Goal: Transaction & Acquisition: Book appointment/travel/reservation

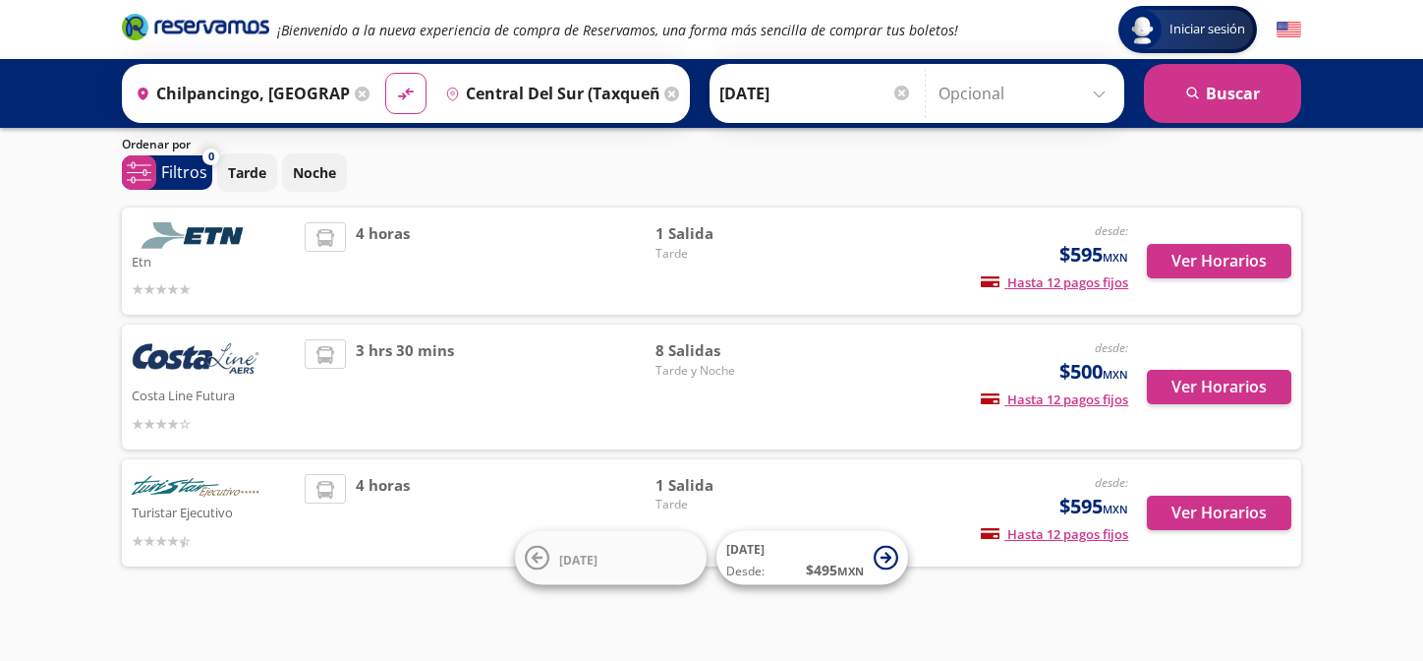
scroll to position [79, 0]
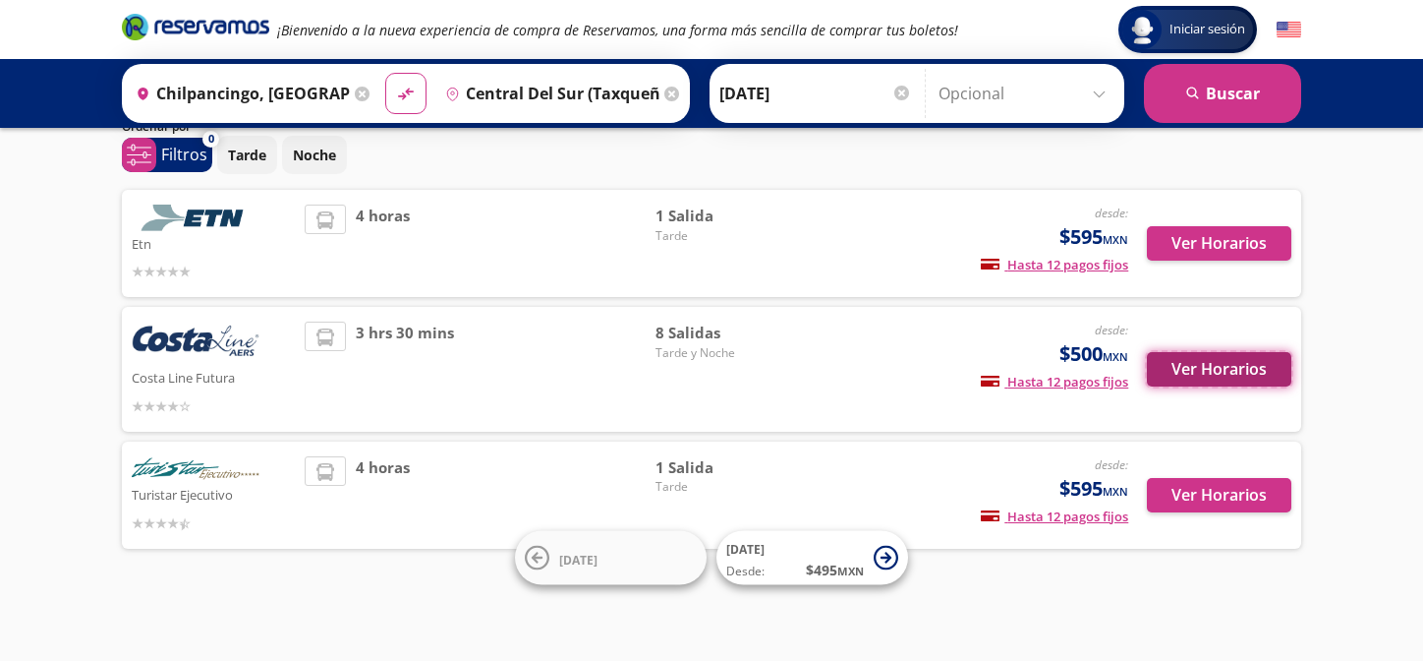
click at [1218, 355] on button "Ver Horarios" at bounding box center [1219, 369] width 144 height 34
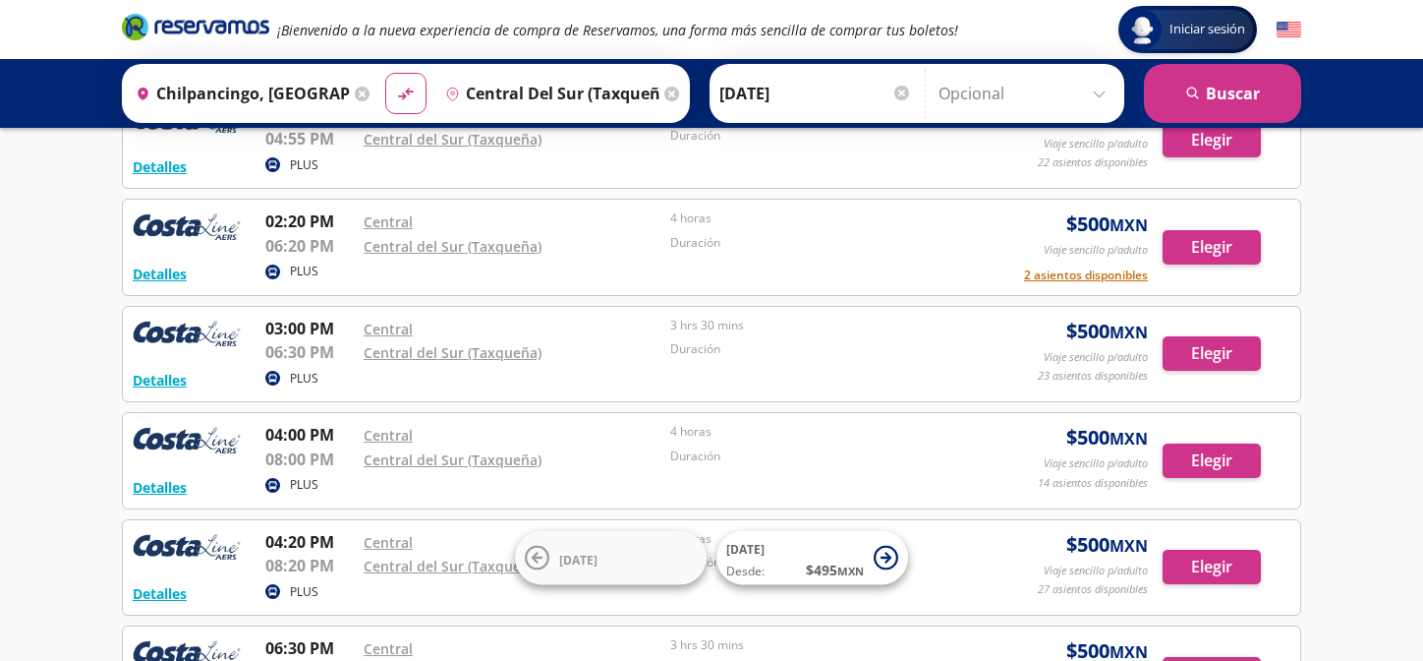
scroll to position [295, 0]
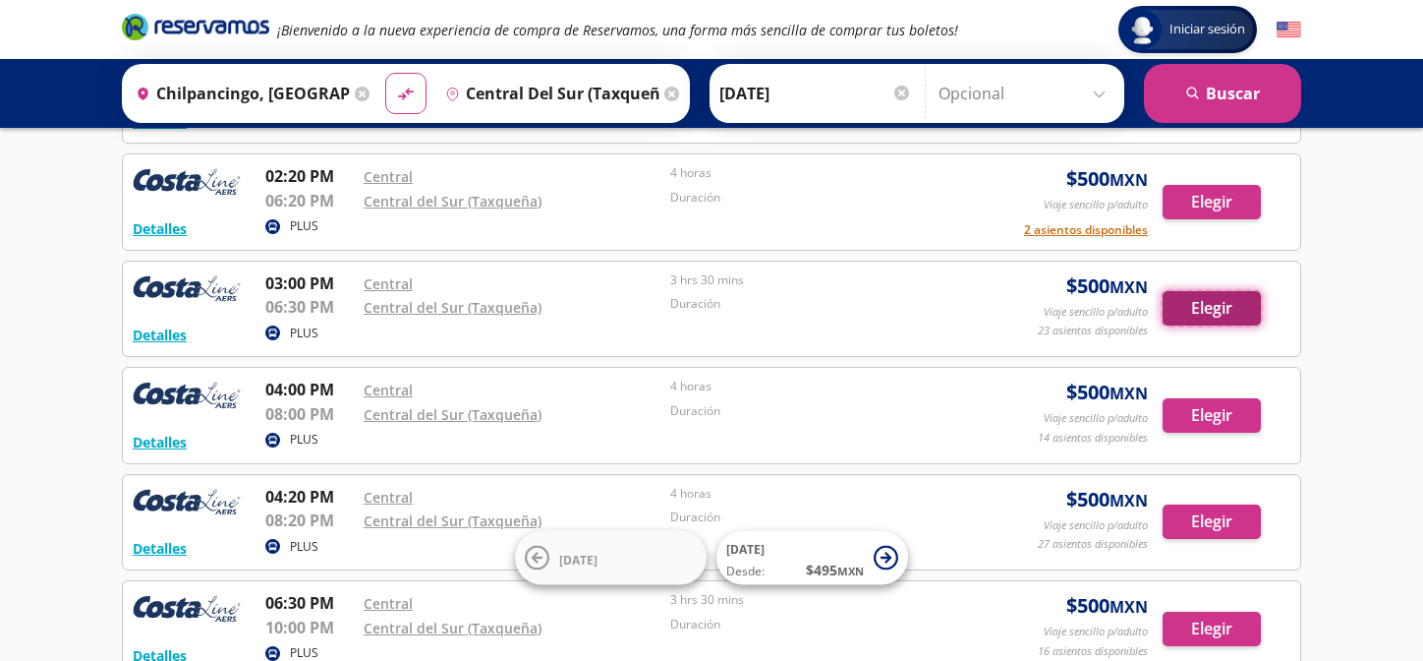
click at [1214, 312] on button "Elegir" at bounding box center [1212, 308] width 98 height 34
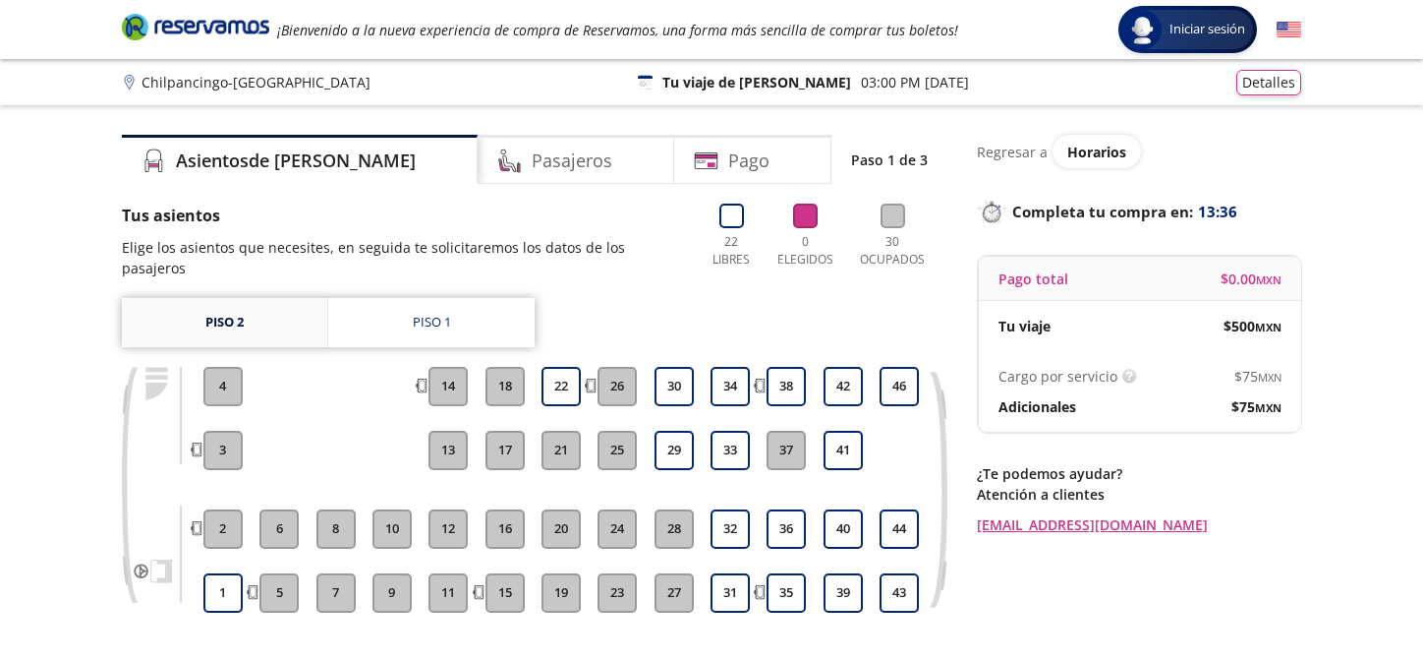
click at [225, 298] on link "Piso 2" at bounding box center [224, 322] width 205 height 49
click at [444, 319] on link "Piso 1" at bounding box center [431, 322] width 206 height 49
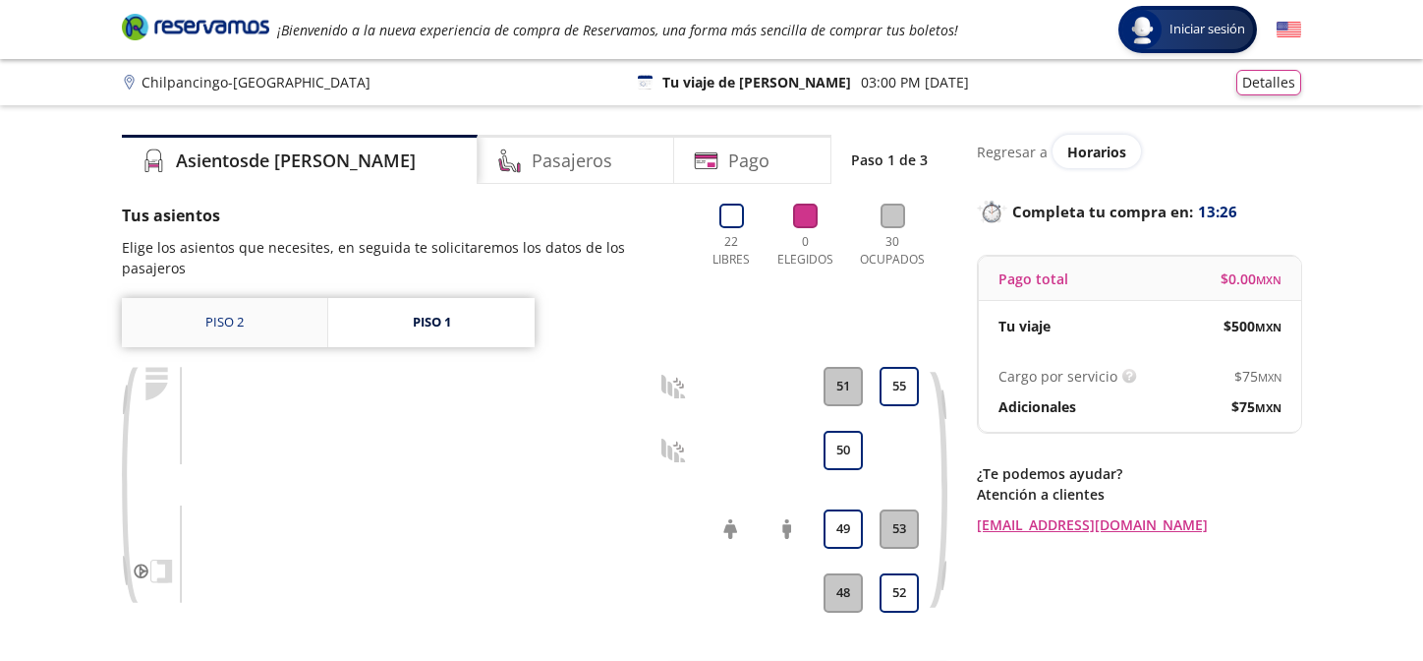
click at [271, 314] on link "Piso 2" at bounding box center [224, 322] width 205 height 49
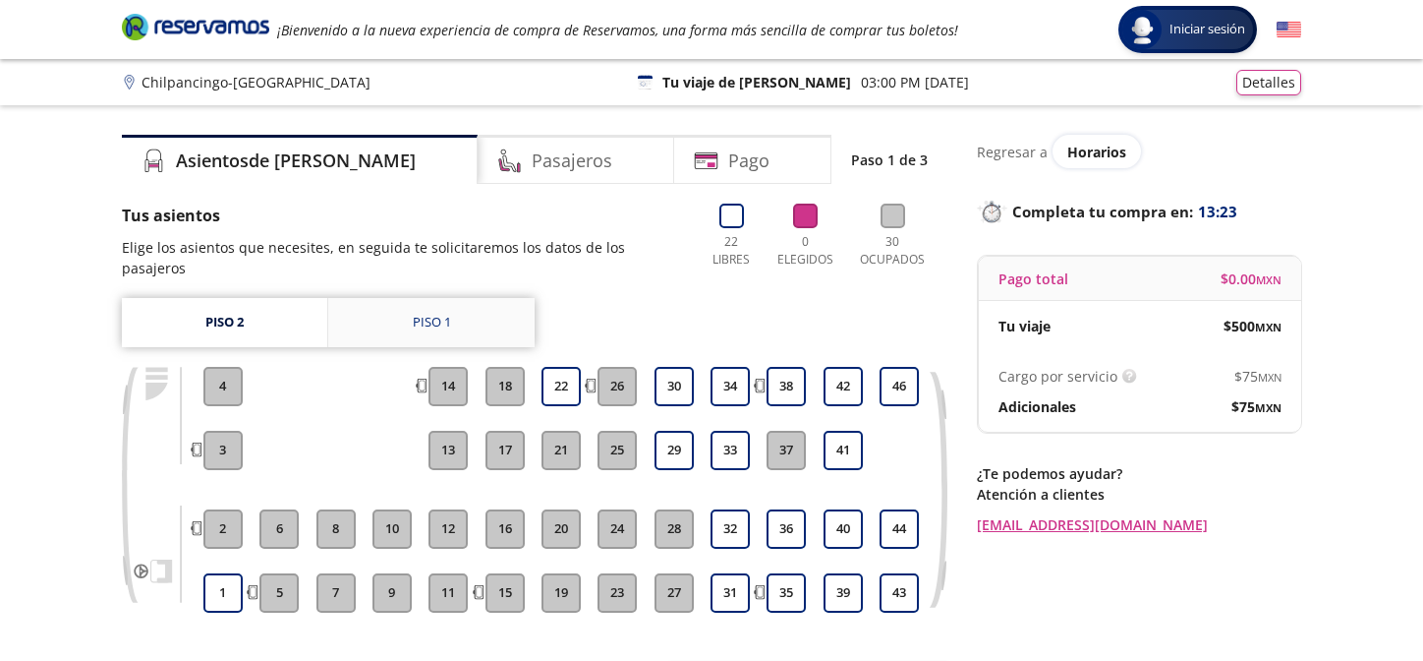
click at [374, 298] on link "Piso 1" at bounding box center [431, 322] width 206 height 49
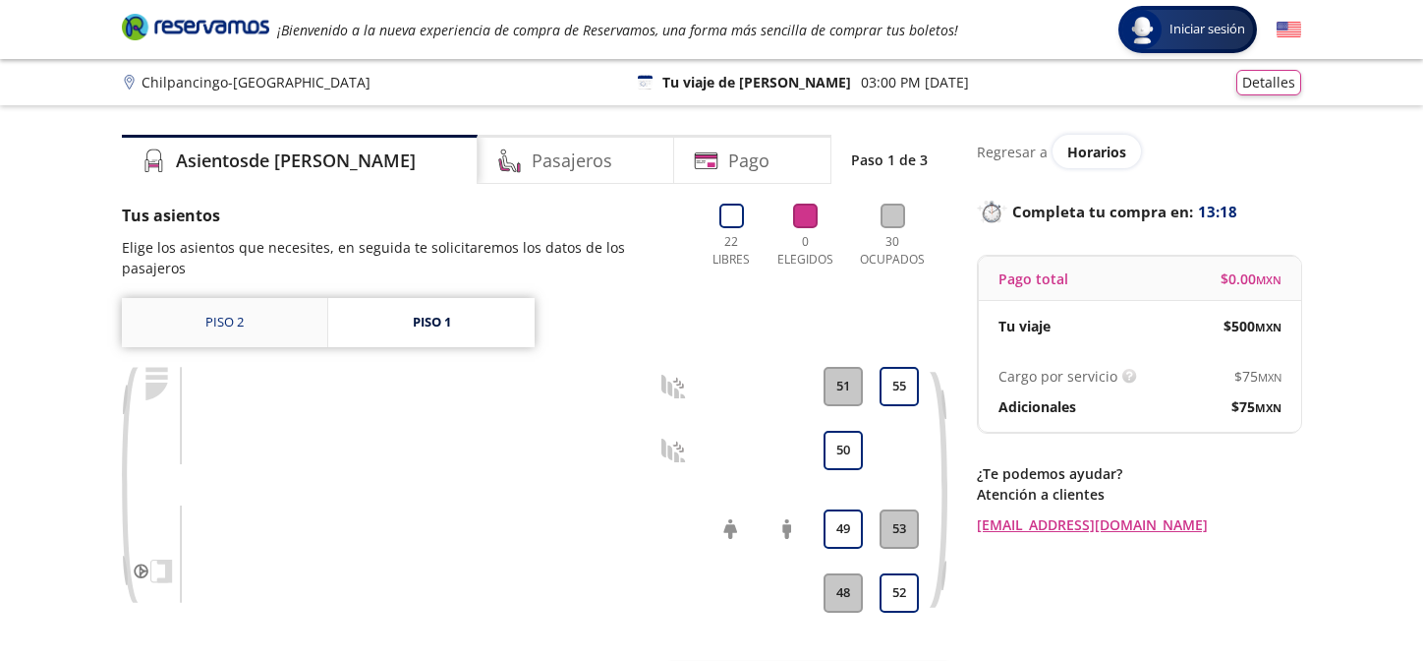
click at [261, 305] on link "Piso 2" at bounding box center [224, 322] width 205 height 49
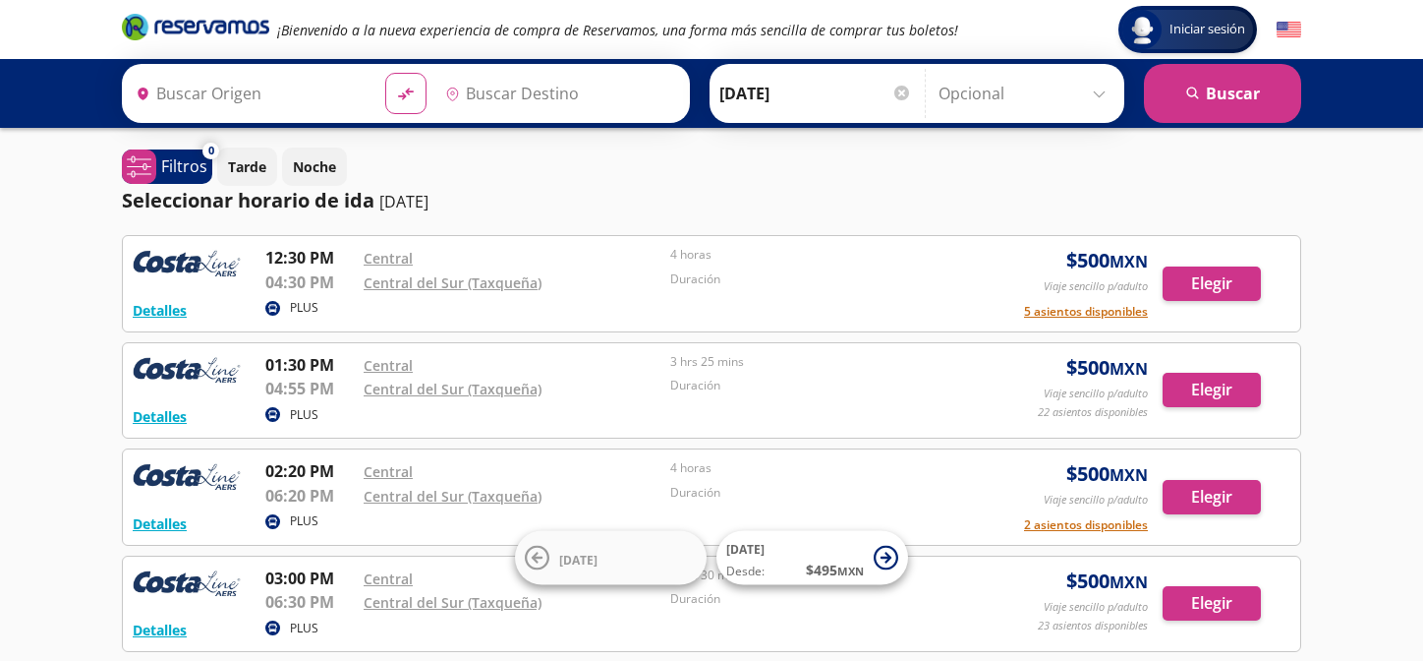
type input "Chilpancingo, [GEOGRAPHIC_DATA]"
type input "Central del Sur (taxqueña), [GEOGRAPHIC_DATA]"
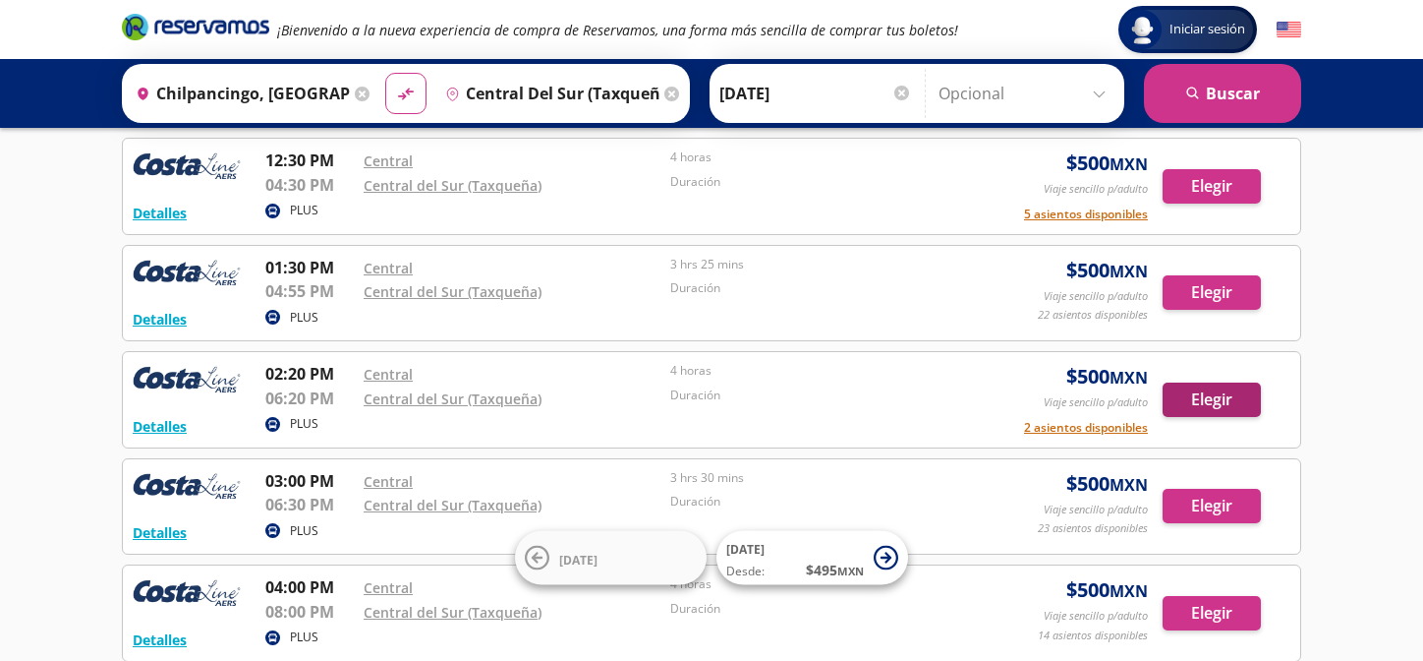
scroll to position [98, 0]
click at [1209, 404] on button "Elegir" at bounding box center [1212, 398] width 98 height 34
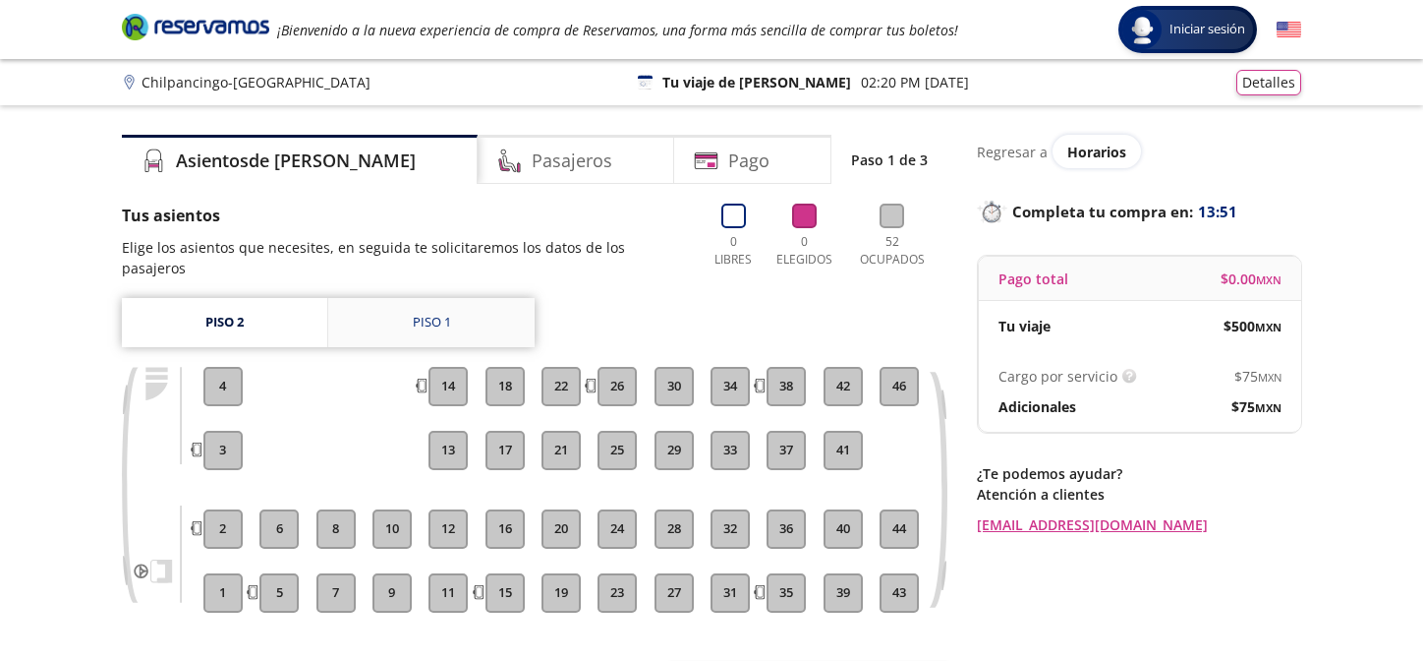
click at [353, 300] on link "Piso 1" at bounding box center [431, 322] width 206 height 49
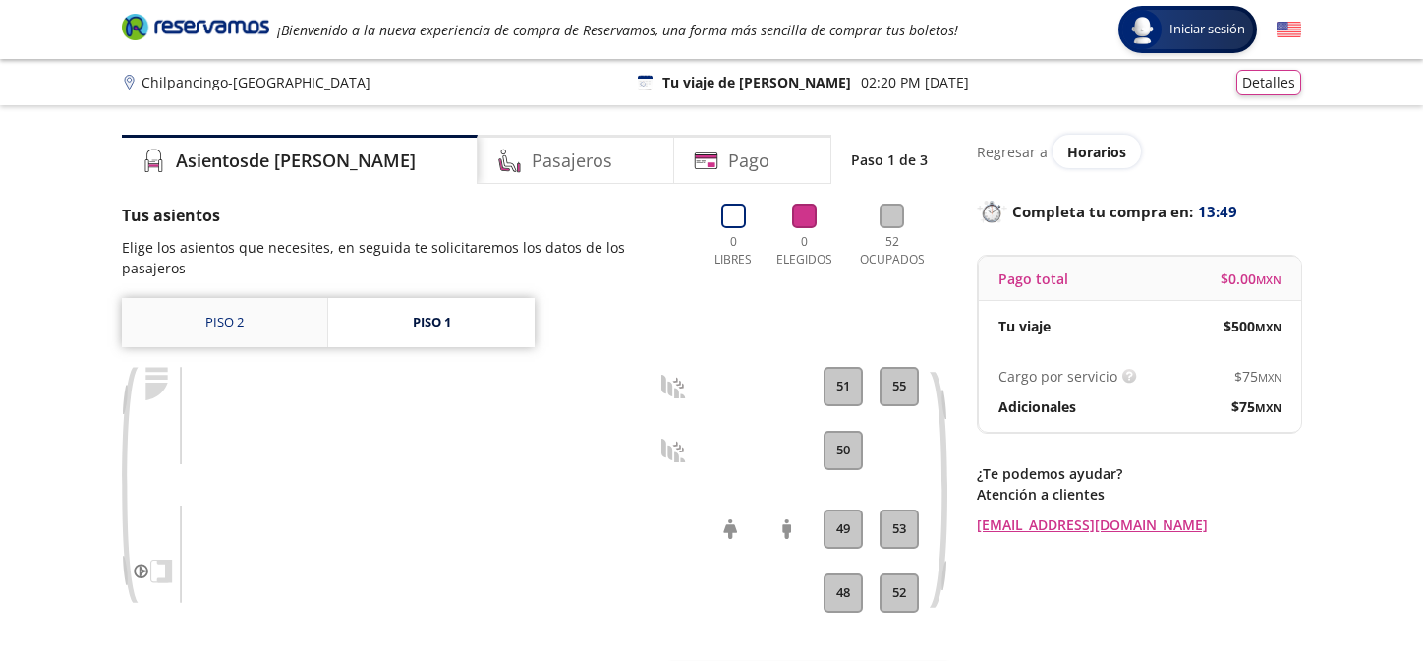
click at [221, 298] on link "Piso 2" at bounding box center [224, 322] width 205 height 49
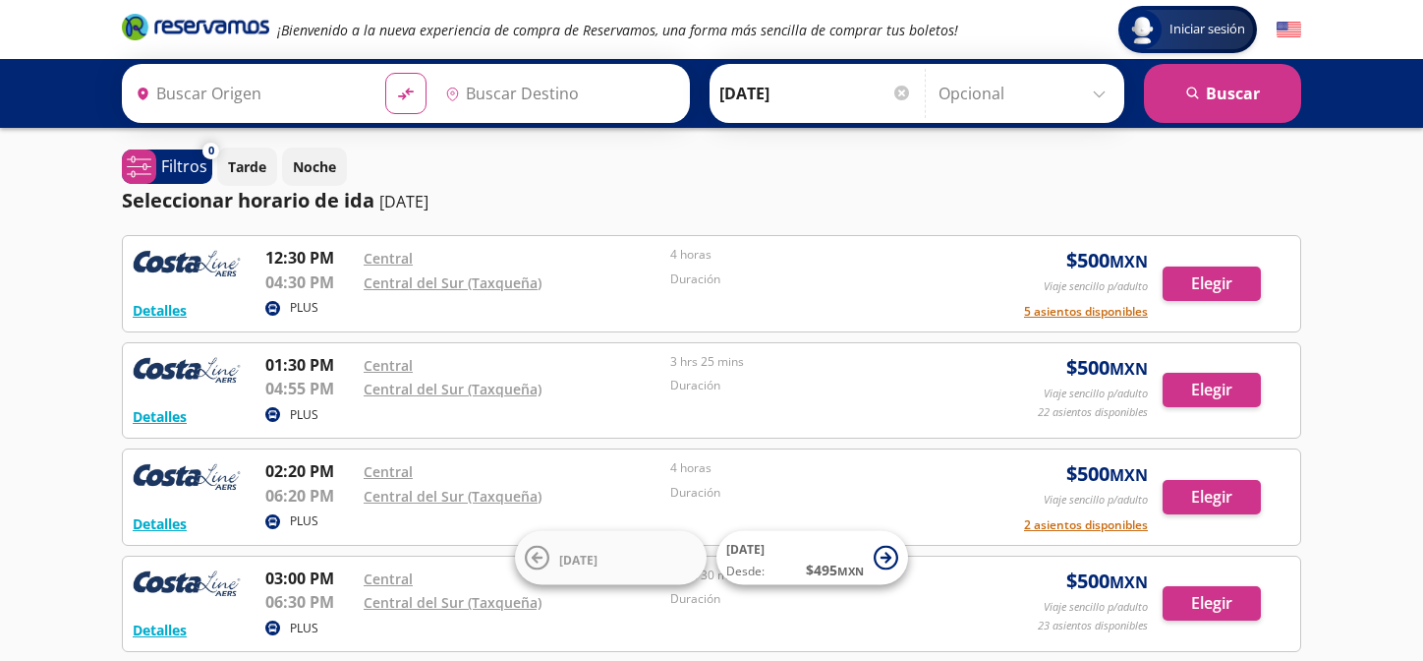
type input "Chilpancingo, [GEOGRAPHIC_DATA]"
type input "Central del Sur (taxqueña), [GEOGRAPHIC_DATA]"
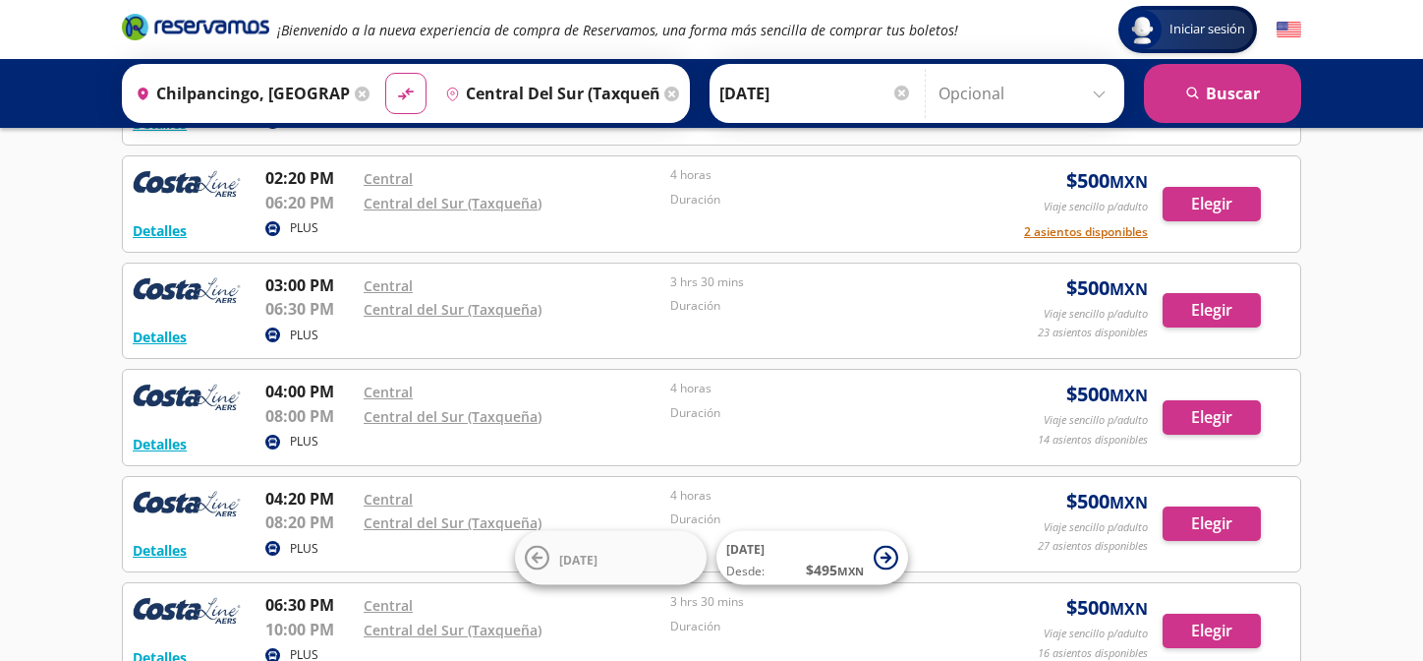
scroll to position [295, 0]
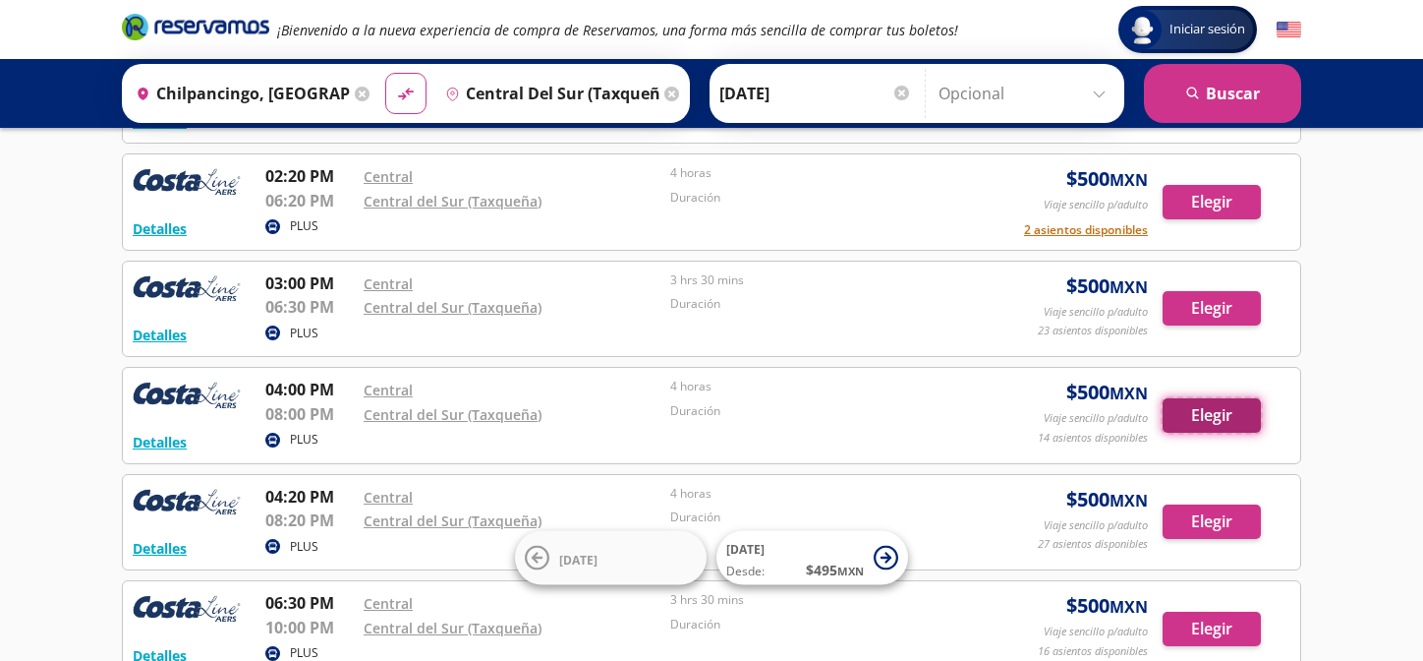
click at [1215, 421] on button "Elegir" at bounding box center [1212, 415] width 98 height 34
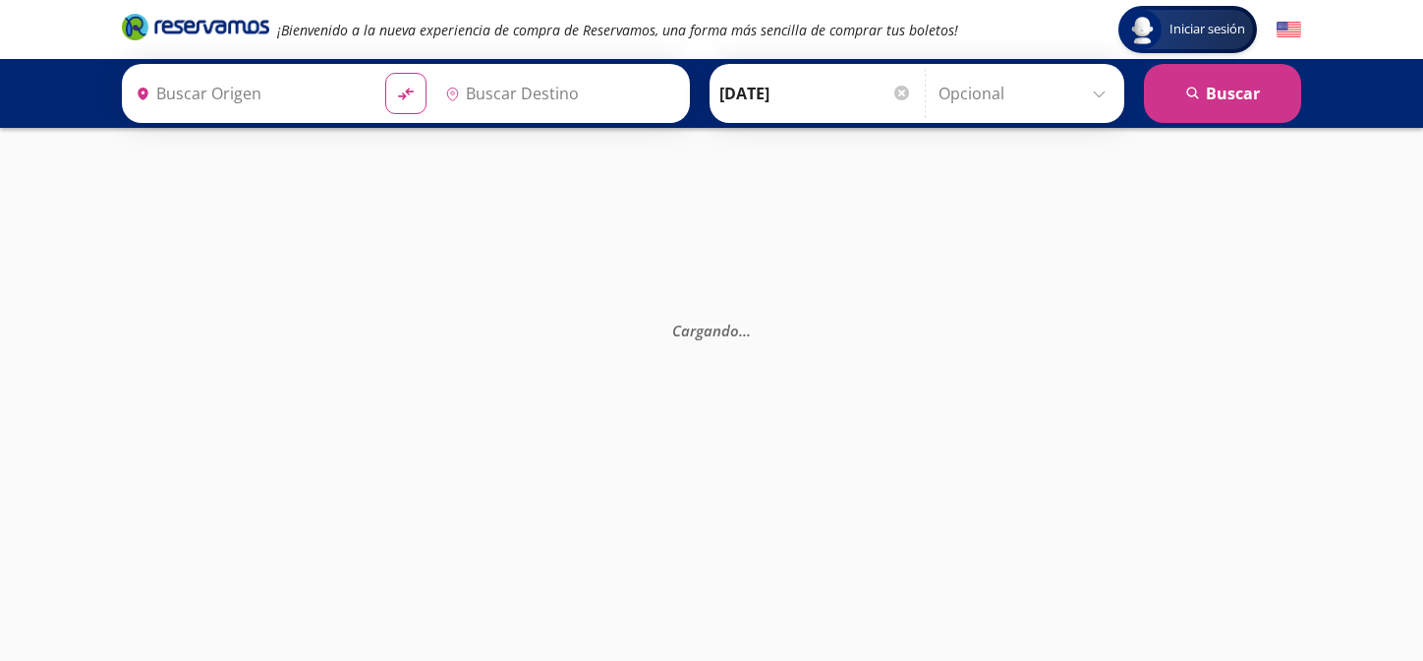
type input "Central del Sur (taxqueña), [GEOGRAPHIC_DATA]"
type input "Chilpancingo, [GEOGRAPHIC_DATA]"
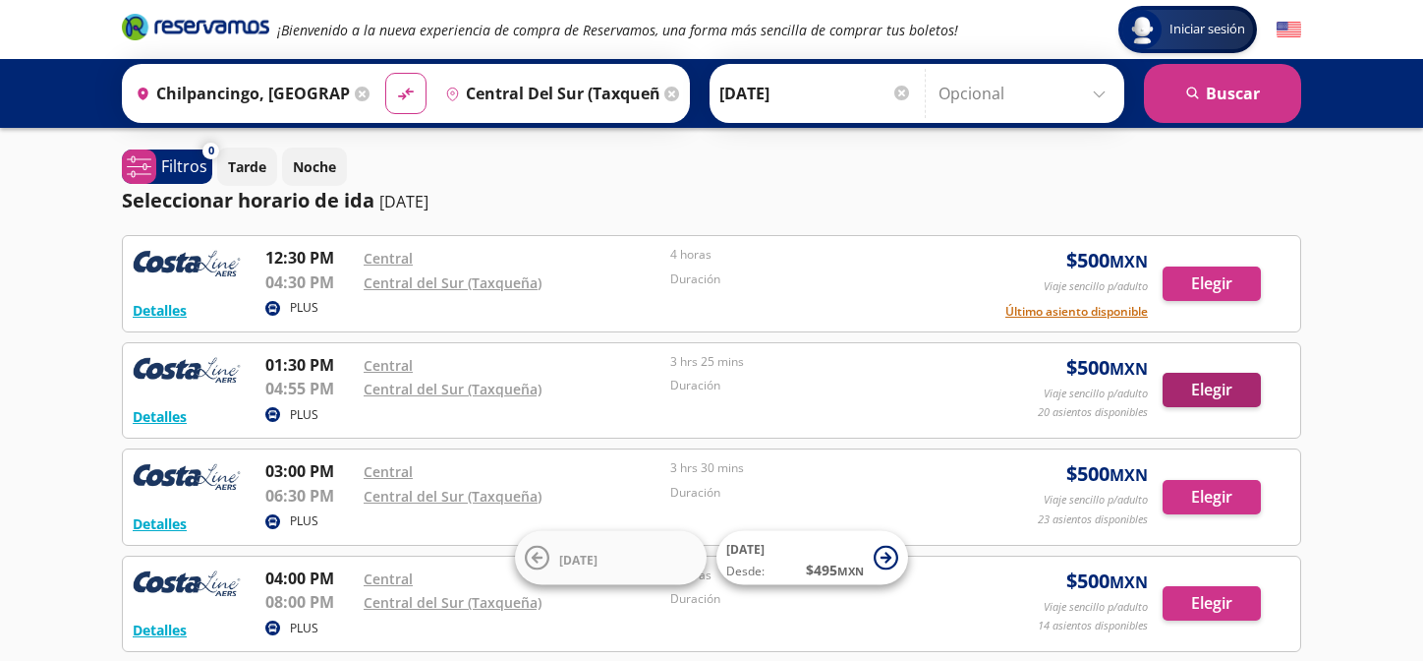
click at [1212, 449] on div "Detalles PLUS 03:00 PM Central 06:30 PM [GEOGRAPHIC_DATA] (Taxqueña) 3 hrs 30 m…" at bounding box center [712, 496] width 1180 height 97
click at [1213, 387] on button "Elegir" at bounding box center [1212, 390] width 98 height 34
